Goal: Use online tool/utility: Utilize a website feature to perform a specific function

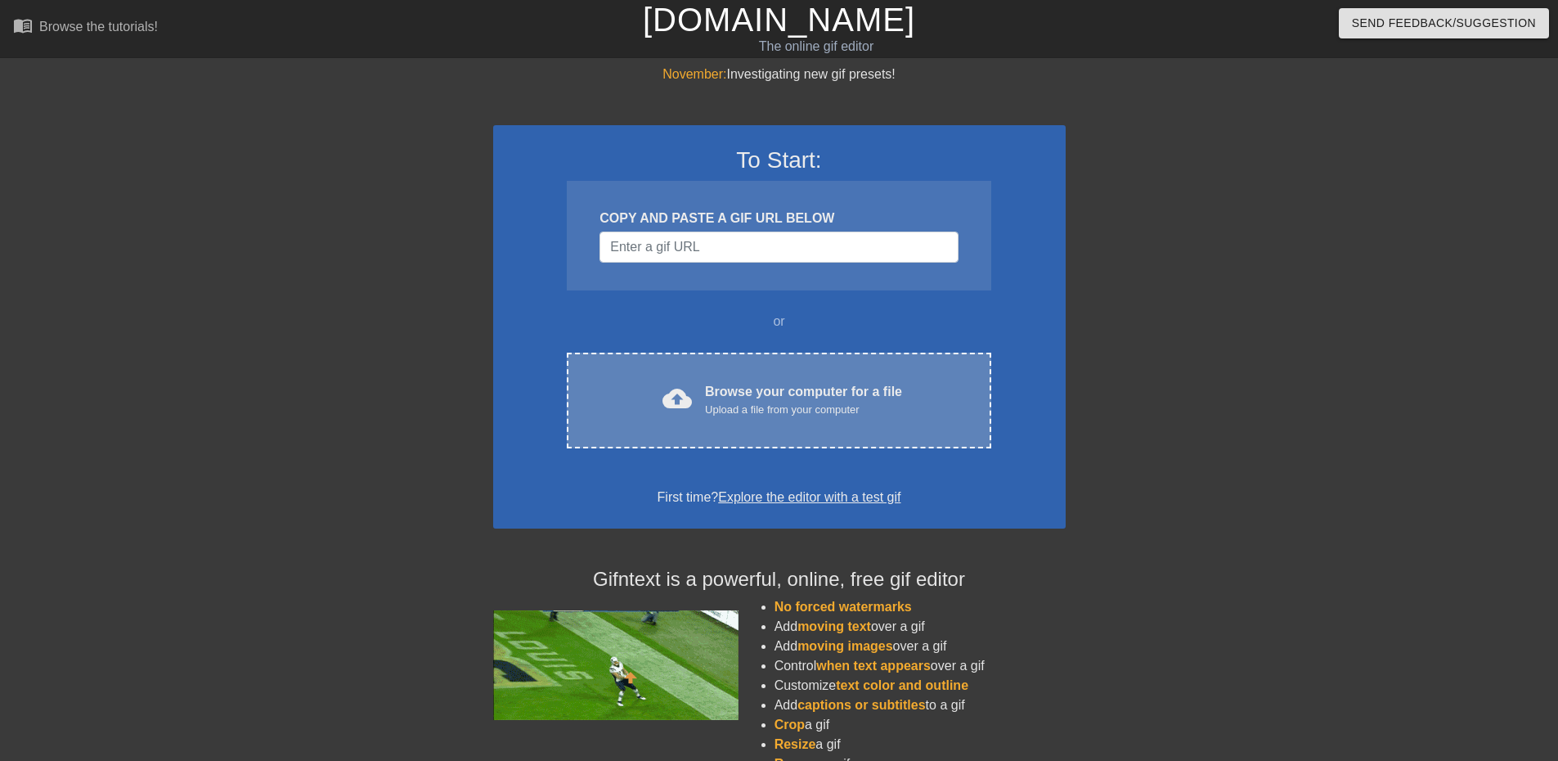
click at [748, 380] on div "cloud_upload Browse your computer for a file Upload a file from your computer C…" at bounding box center [779, 401] width 424 height 96
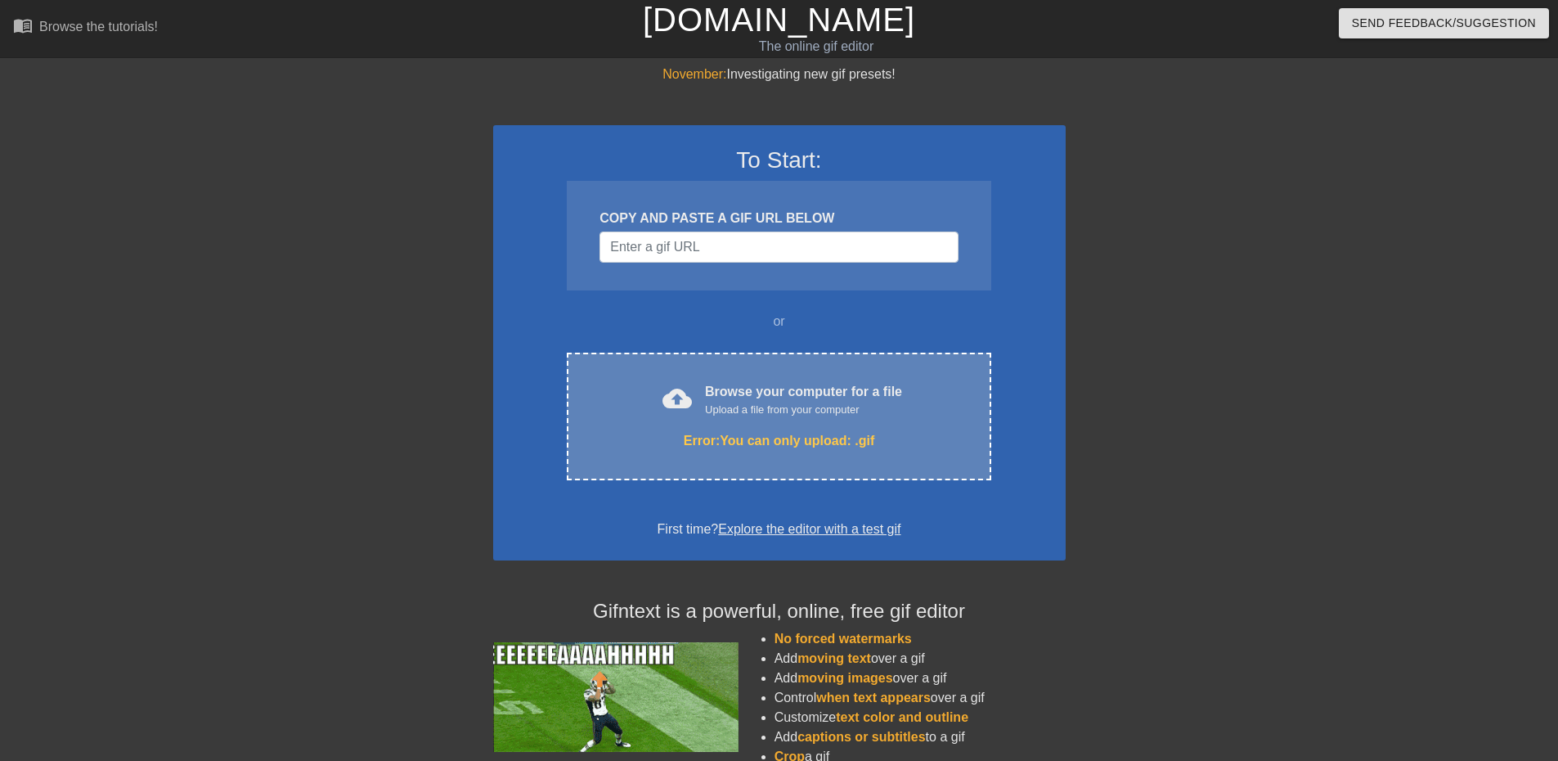
click at [735, 362] on div "cloud_upload Browse your computer for a file Upload a file from your computer E…" at bounding box center [779, 417] width 424 height 128
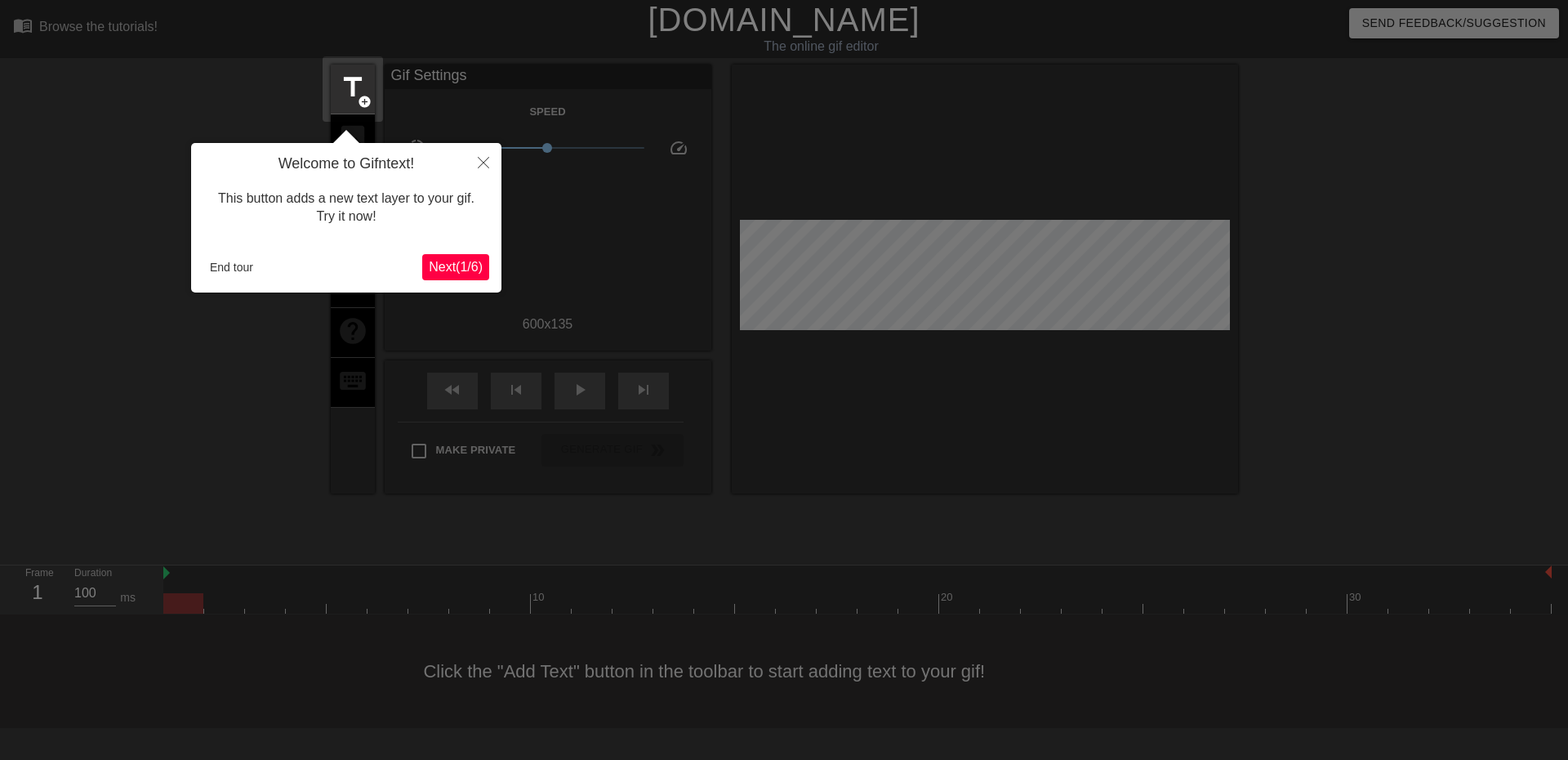
click at [687, 178] on div at bounding box center [784, 380] width 1568 height 760
click at [491, 162] on button "Close" at bounding box center [483, 162] width 36 height 38
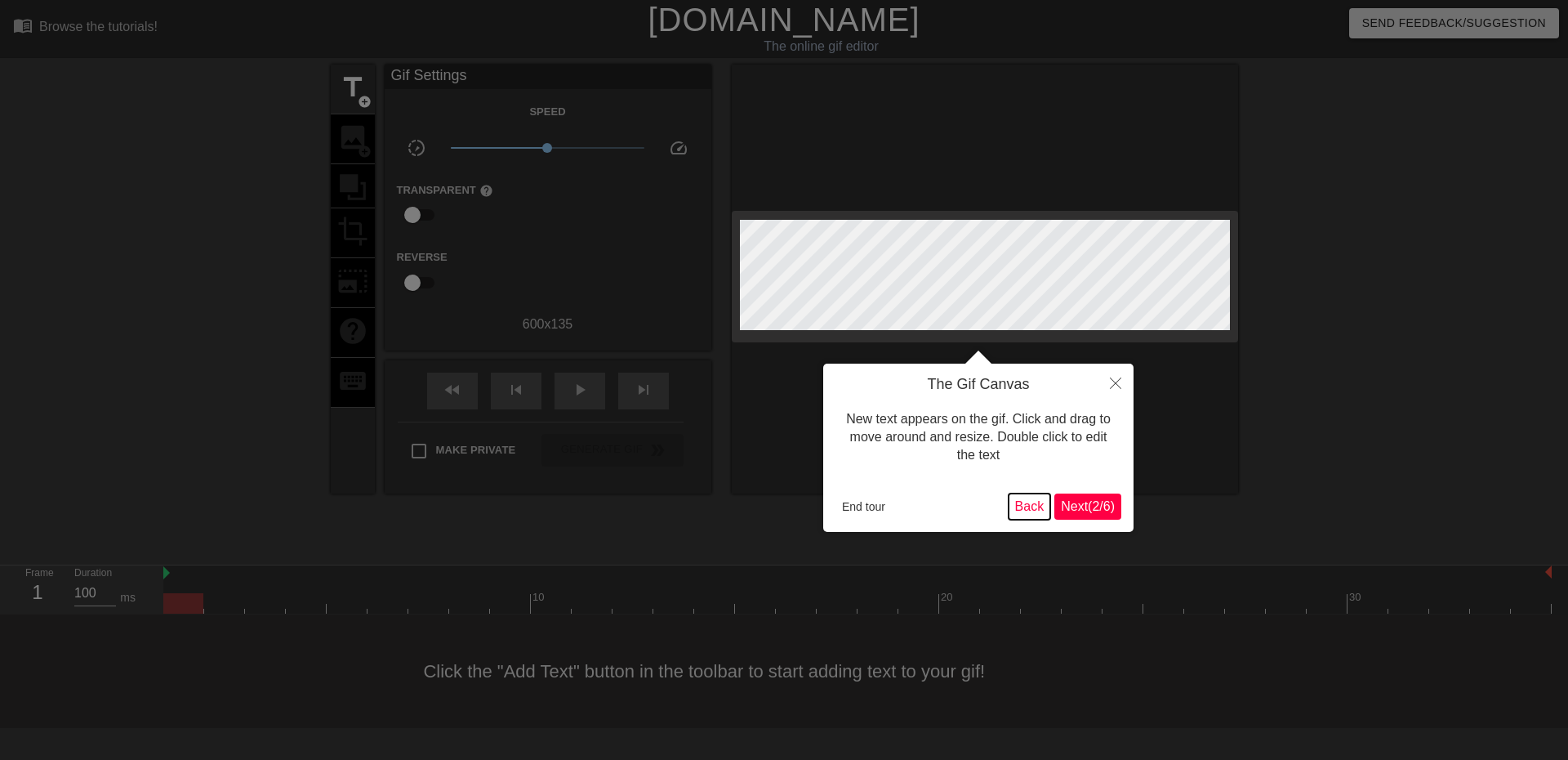
click at [1017, 506] on button "Back" at bounding box center [1029, 506] width 43 height 26
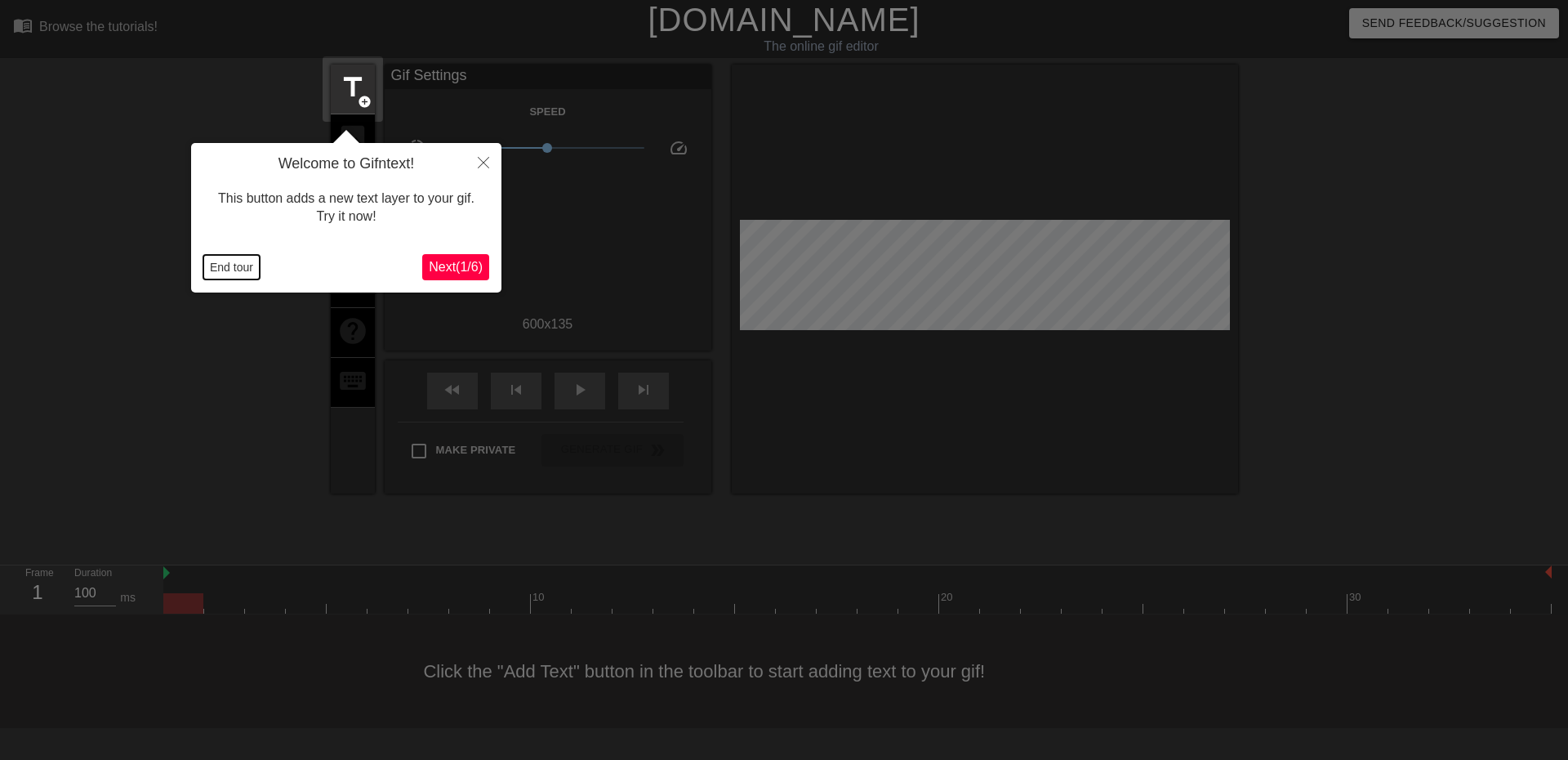
click at [215, 268] on button "End tour" at bounding box center [232, 267] width 56 height 25
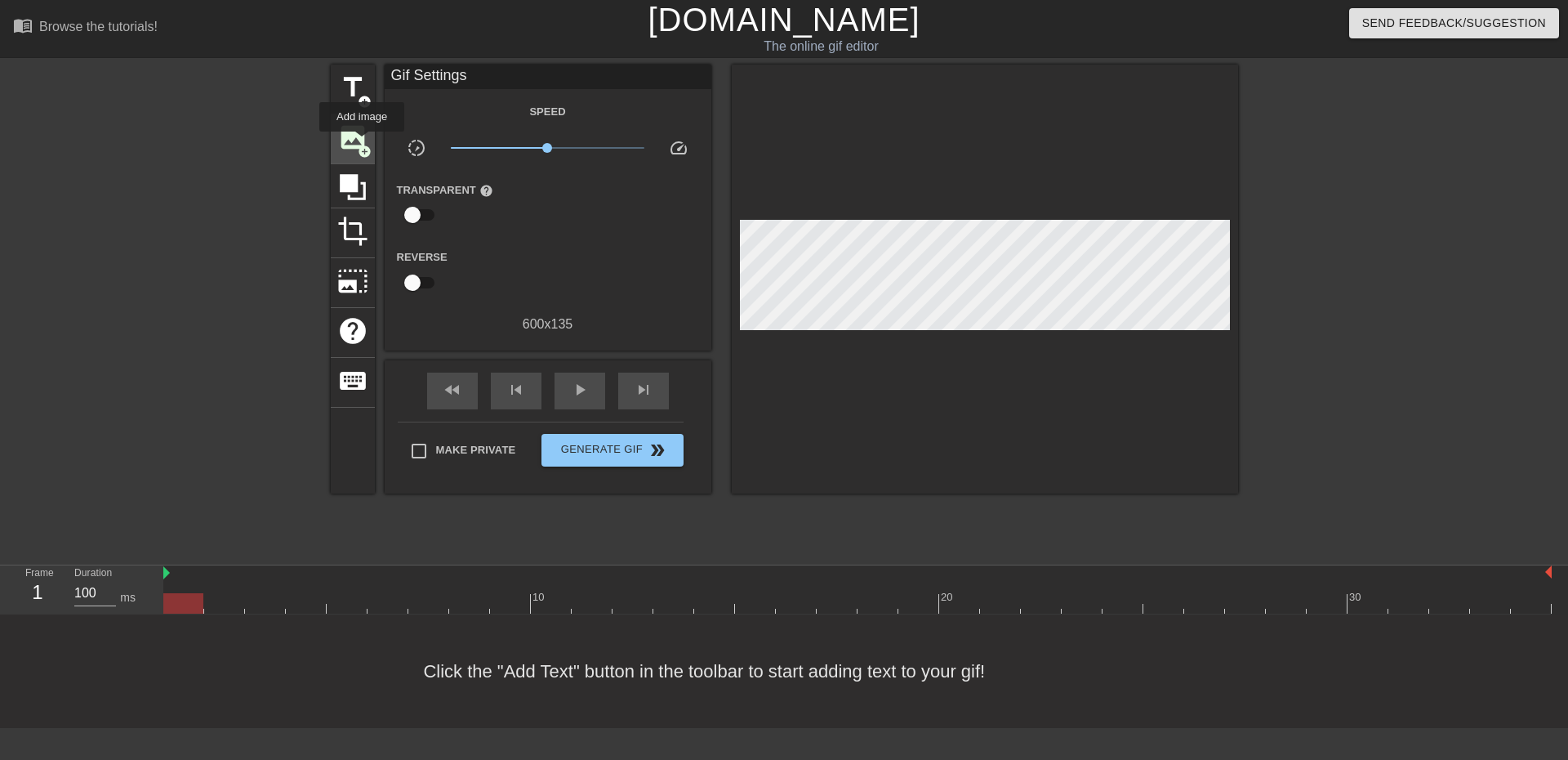
click at [361, 145] on span "add_circle" at bounding box center [364, 152] width 14 height 14
